Goal: Transaction & Acquisition: Subscribe to service/newsletter

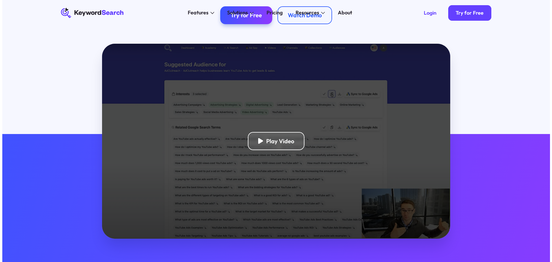
scroll to position [172, 0]
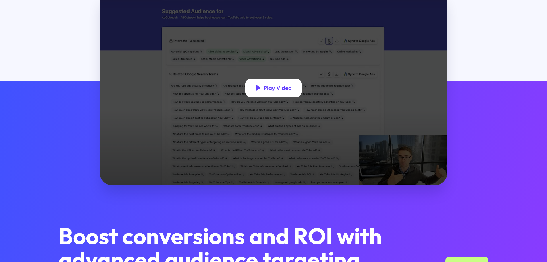
click at [279, 90] on div "Play Video" at bounding box center [278, 87] width 28 height 7
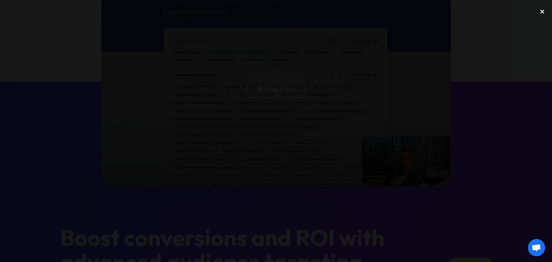
click at [544, 11] on div "close lightbox" at bounding box center [542, 11] width 20 height 13
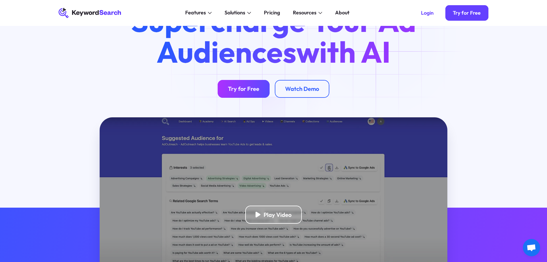
scroll to position [0, 0]
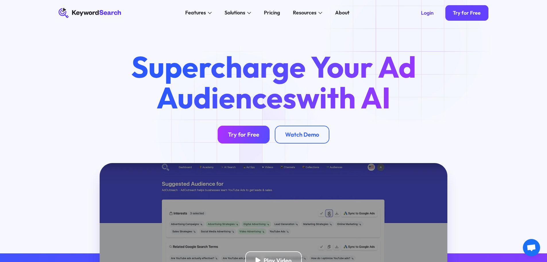
click at [237, 132] on div "Try for Free" at bounding box center [243, 134] width 31 height 7
